Goal: Information Seeking & Learning: Learn about a topic

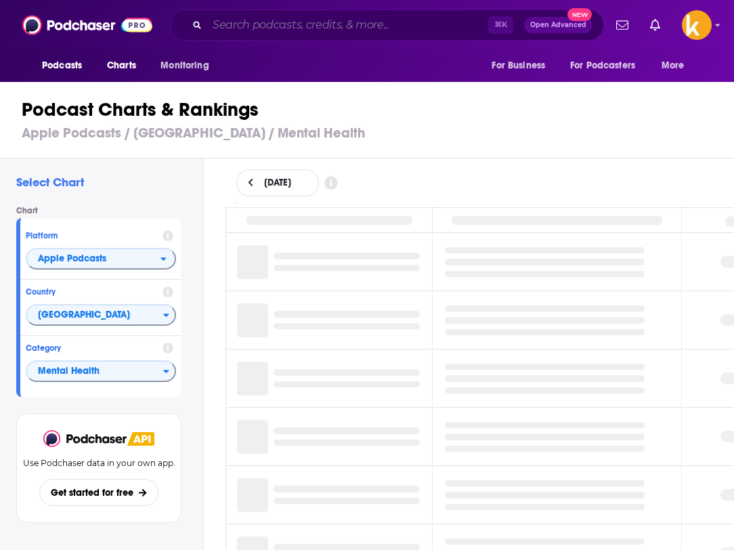
click at [413, 22] on input "Search podcasts, credits, & more..." at bounding box center [347, 25] width 281 height 22
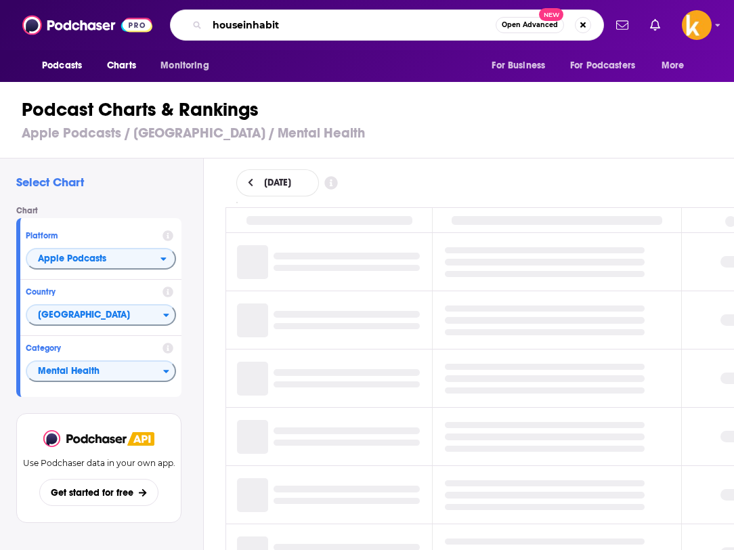
type input "houseinhabit"
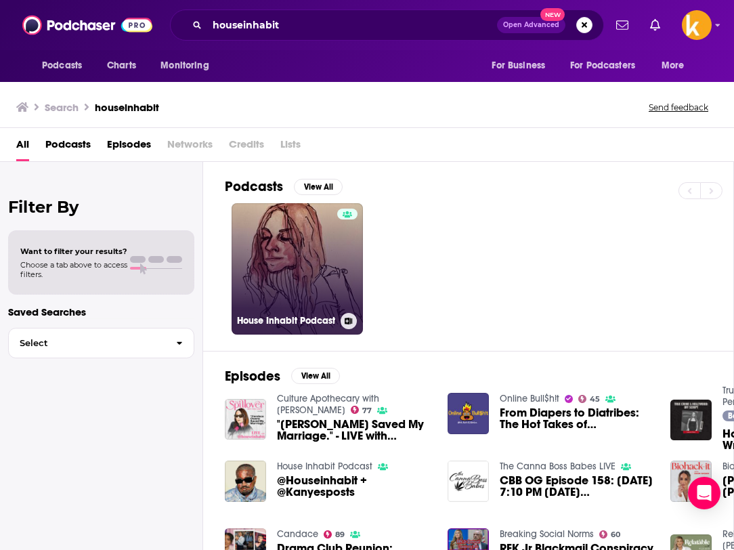
click at [300, 269] on link "House Inhabit Podcast" at bounding box center [297, 268] width 131 height 131
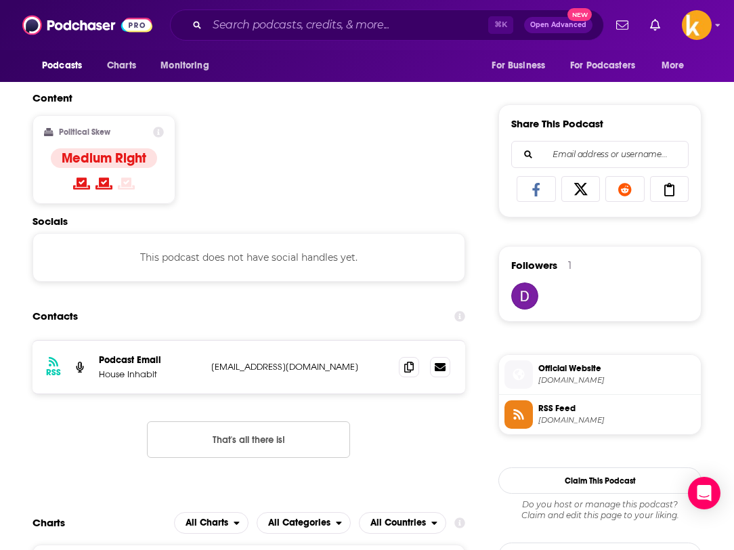
scroll to position [818, 0]
